Goal: Navigation & Orientation: Find specific page/section

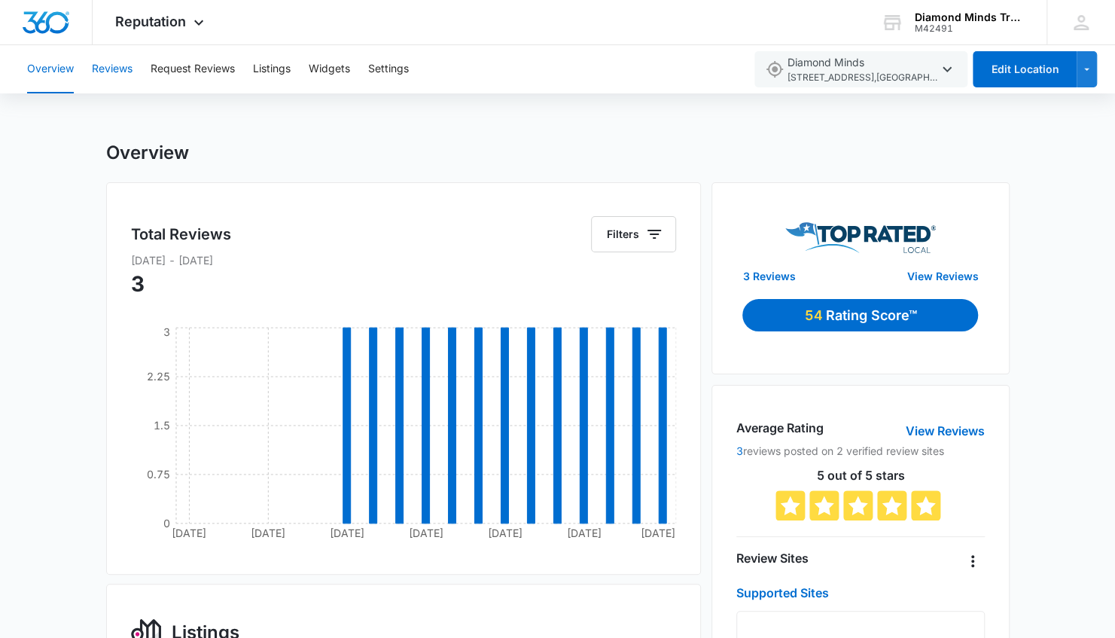
click at [123, 66] on button "Reviews" at bounding box center [112, 69] width 41 height 48
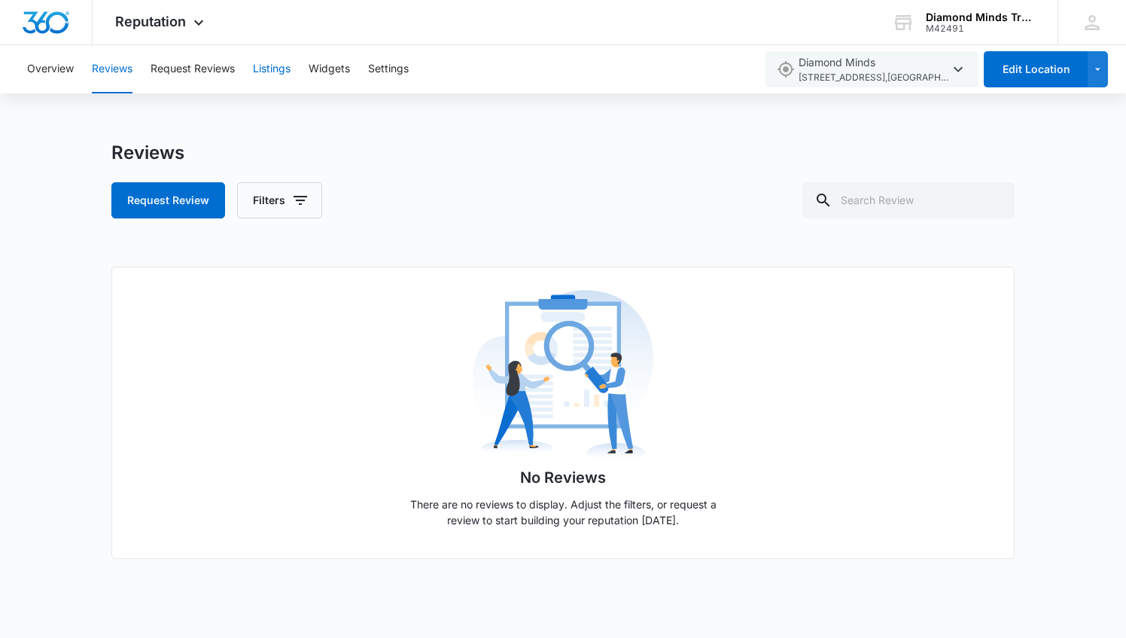
click at [267, 71] on button "Listings" at bounding box center [272, 69] width 38 height 48
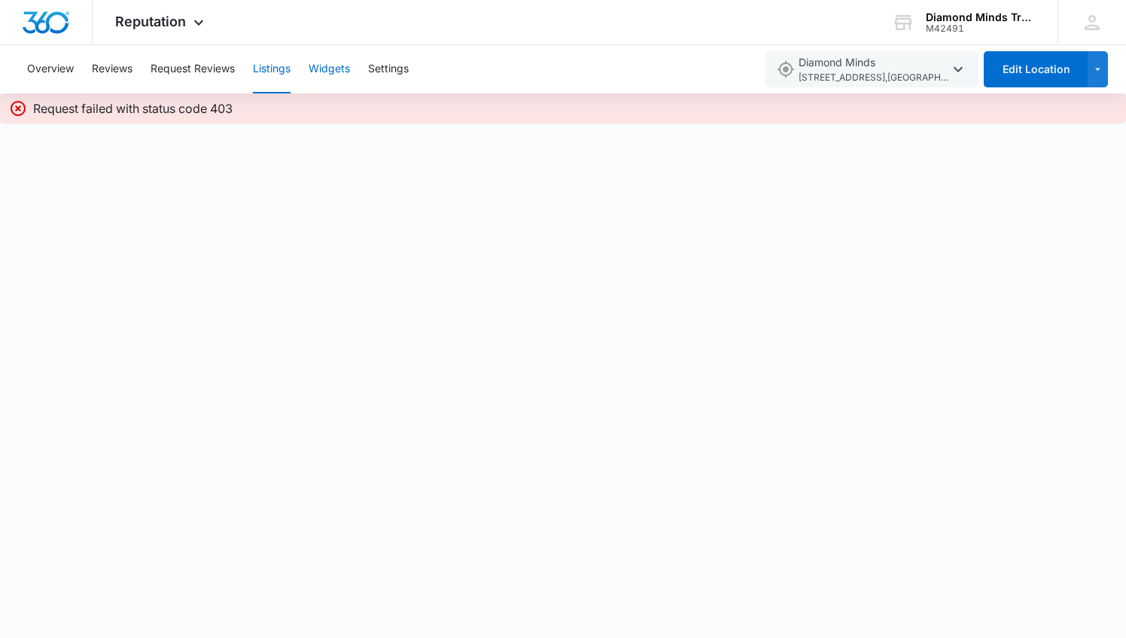
click at [333, 66] on button "Widgets" at bounding box center [329, 69] width 41 height 48
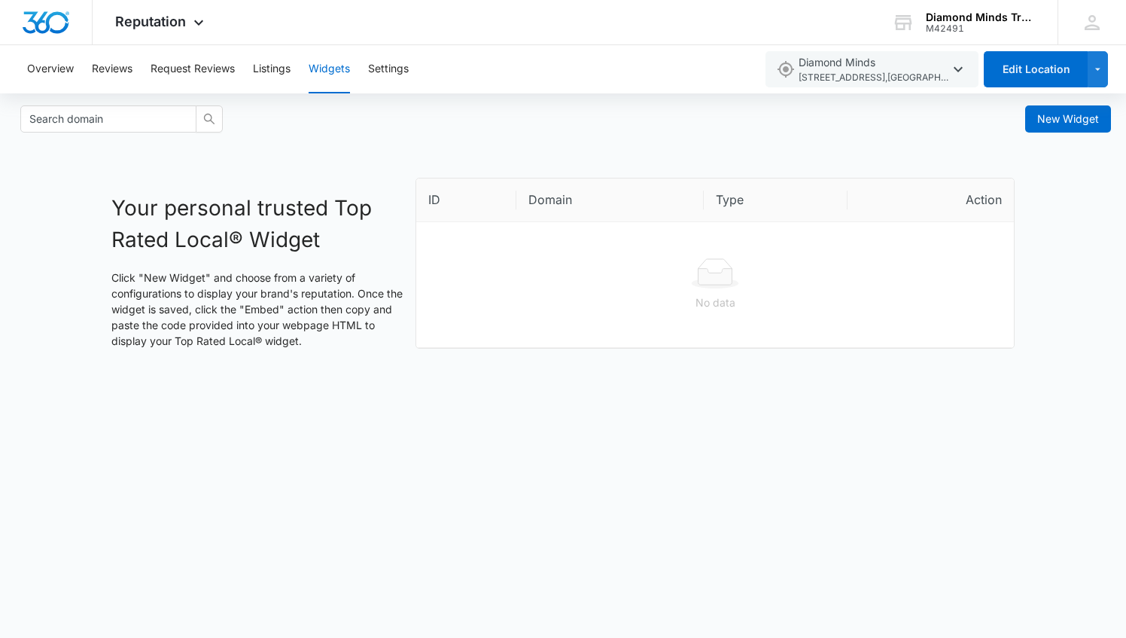
click at [303, 69] on div "Overview Reviews Request Reviews Listings Widgets Settings" at bounding box center [386, 69] width 737 height 48
click at [383, 66] on button "Settings" at bounding box center [388, 69] width 41 height 48
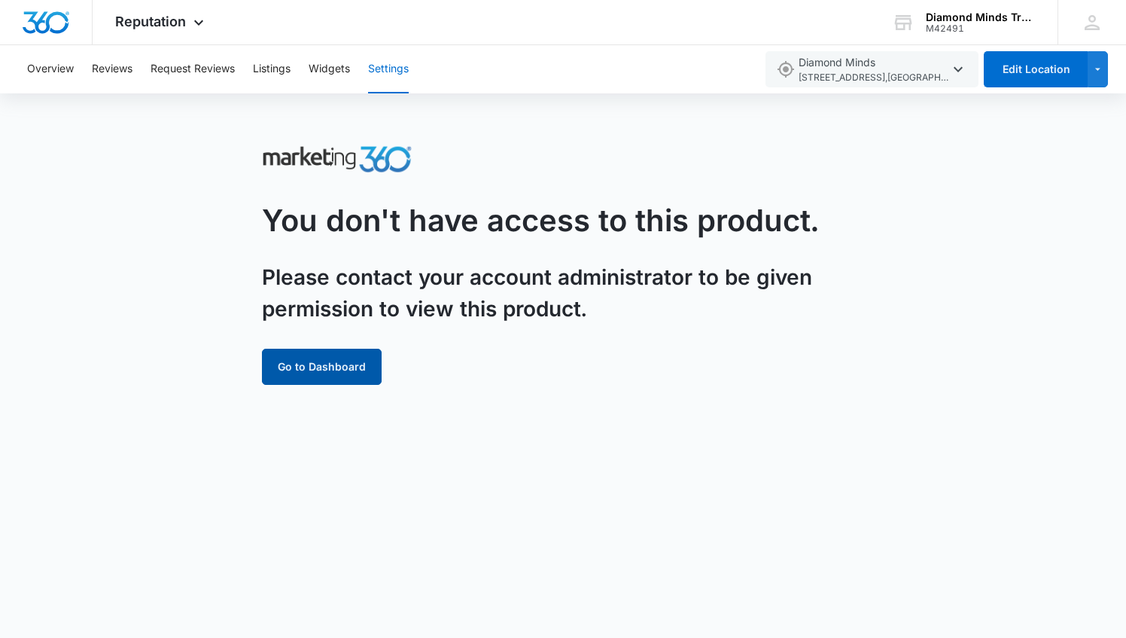
click at [301, 363] on button "Go to Dashboard" at bounding box center [322, 367] width 120 height 36
